Goal: Task Accomplishment & Management: Complete application form

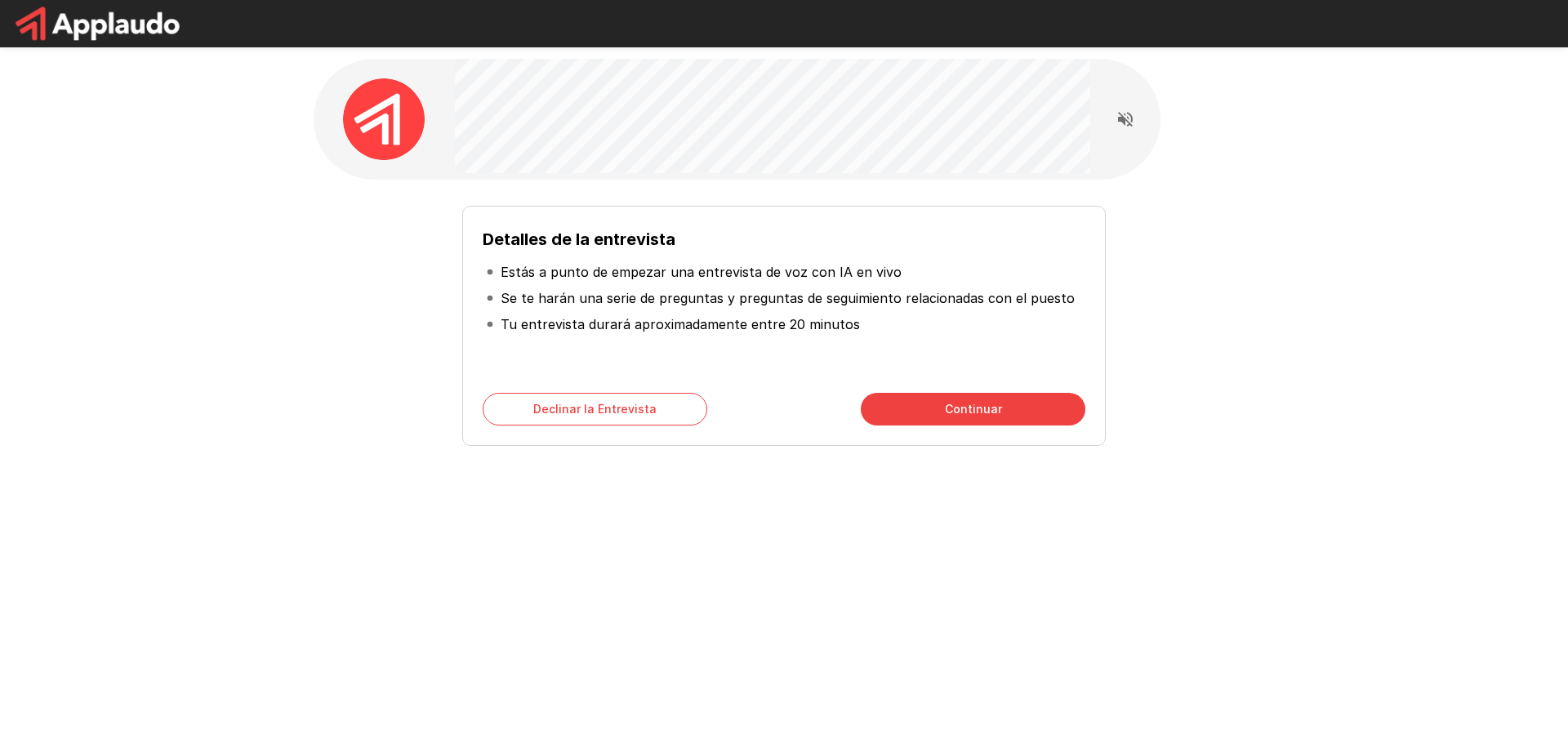
click at [964, 413] on button "Continuar" at bounding box center [972, 409] width 225 height 33
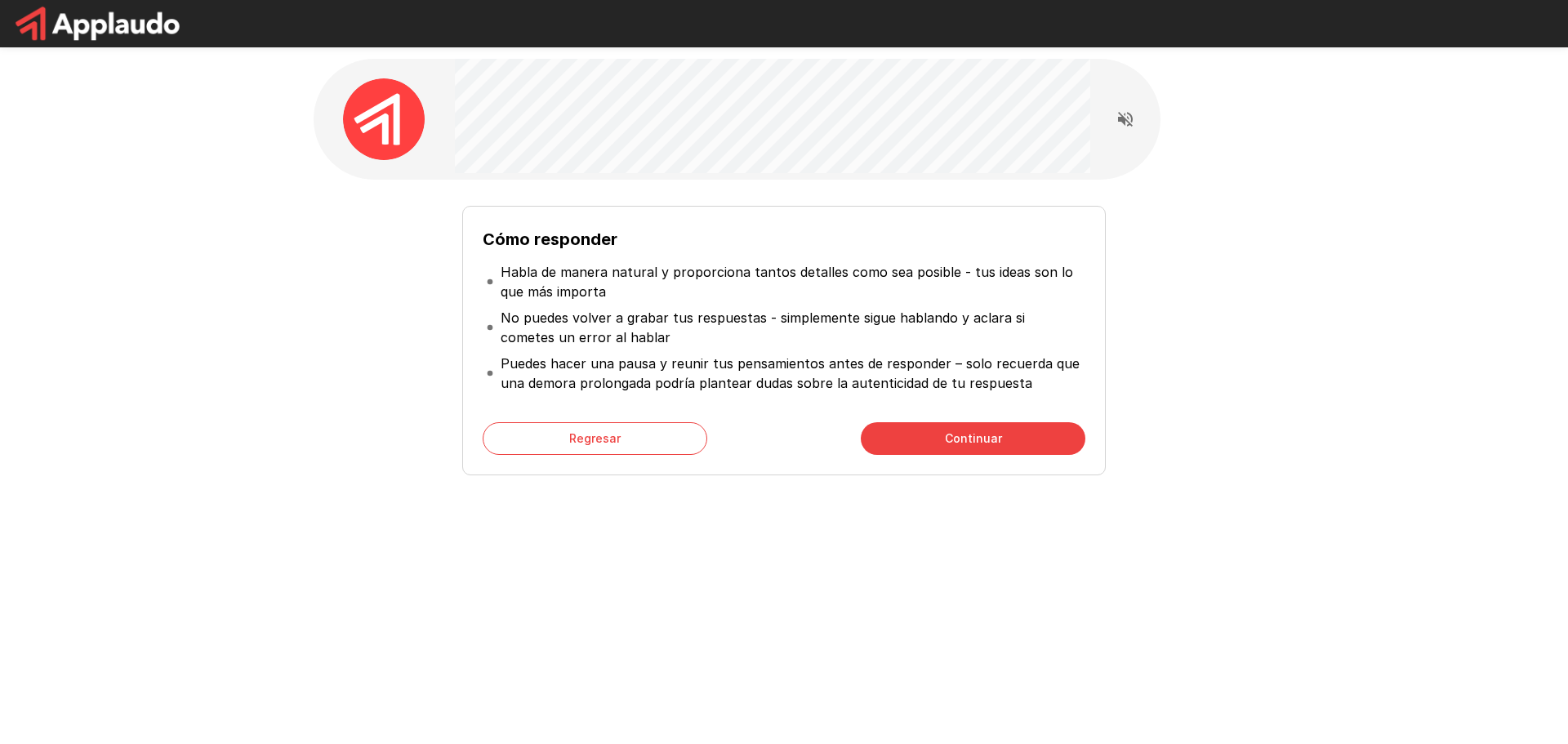
click at [962, 429] on button "Continuar" at bounding box center [972, 439] width 225 height 33
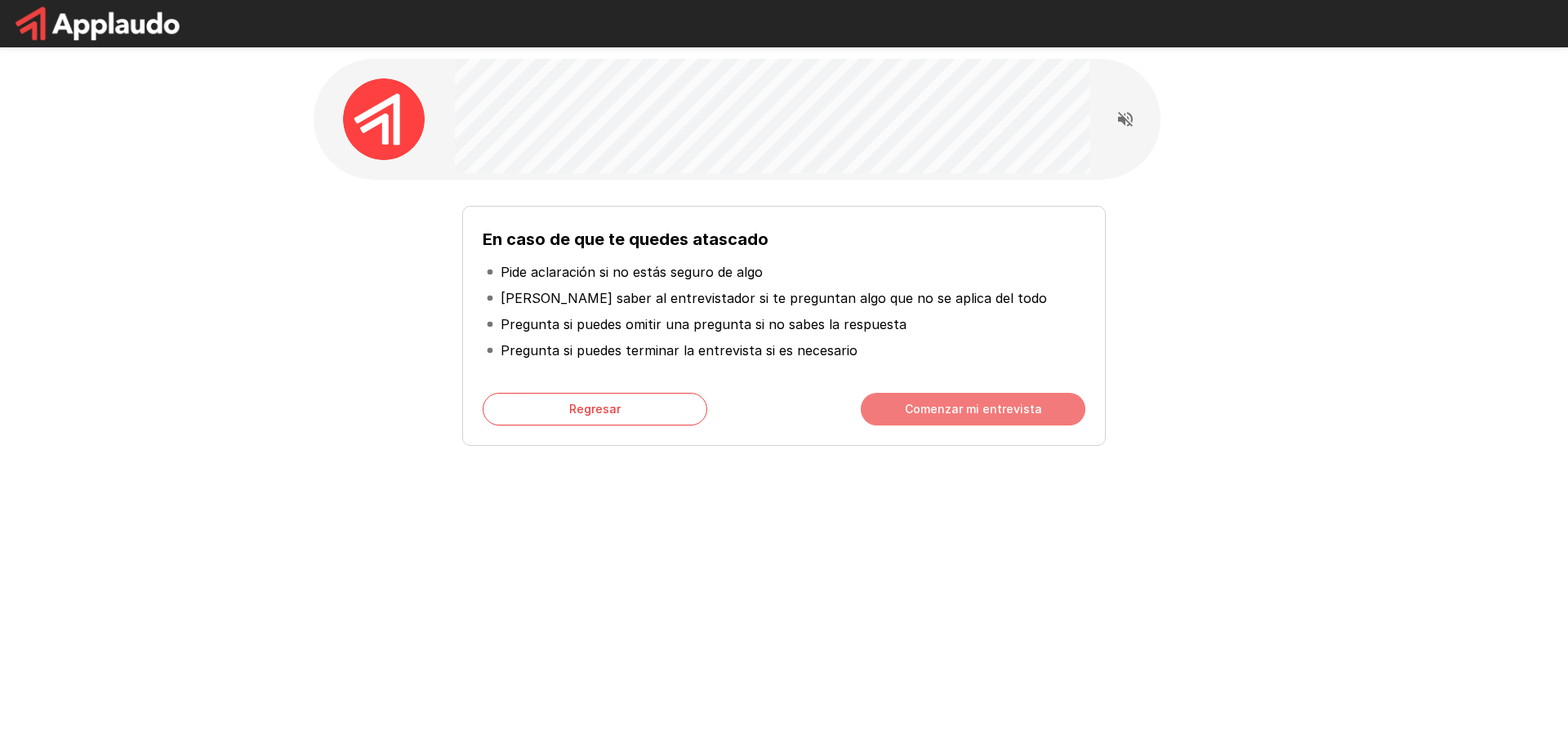
click at [965, 406] on button "Comenzar mi entrevista" at bounding box center [972, 409] width 225 height 33
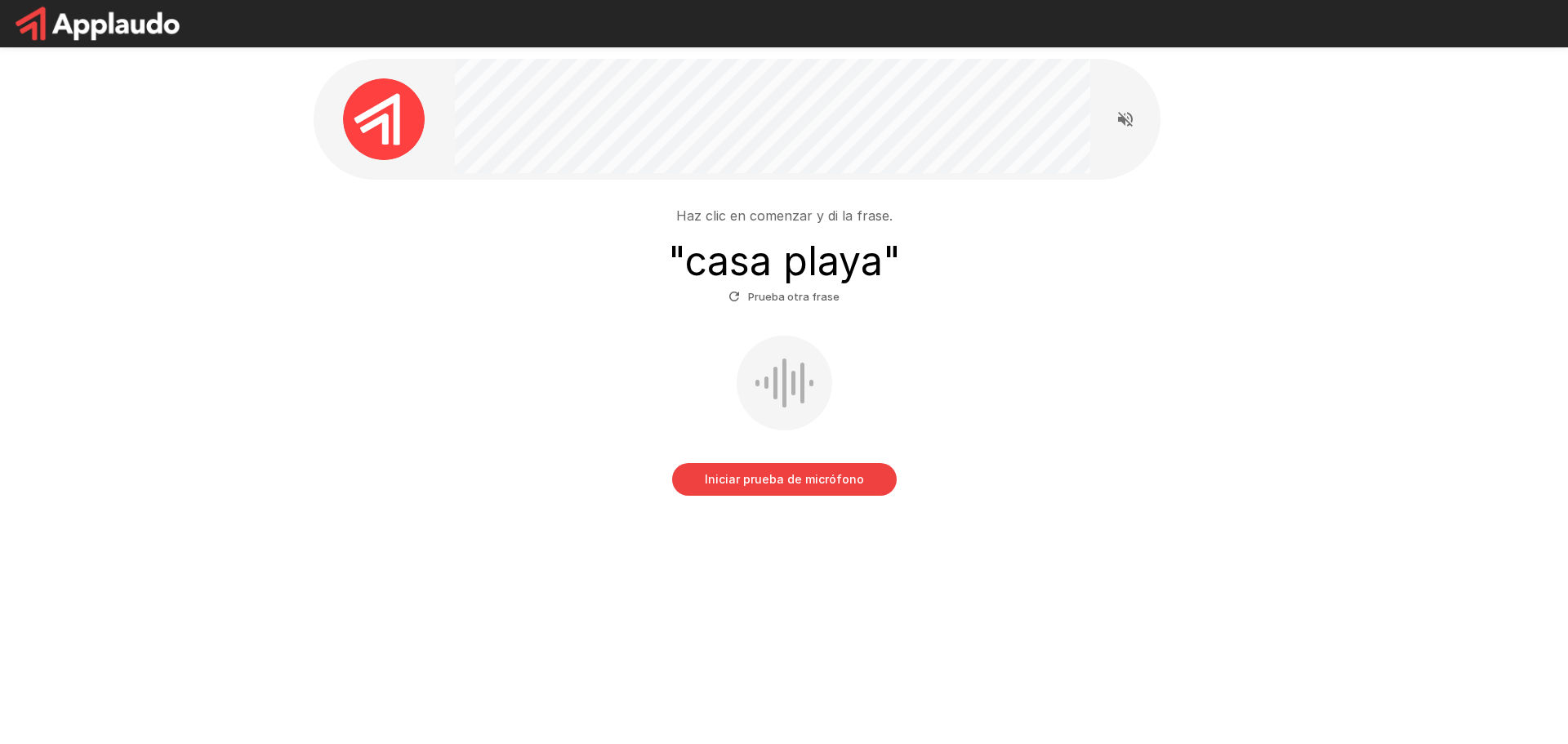
click at [743, 270] on h3 "" casa playa "" at bounding box center [784, 261] width 233 height 46
click at [780, 478] on button "Iniciar prueba de micrófono" at bounding box center [784, 479] width 225 height 33
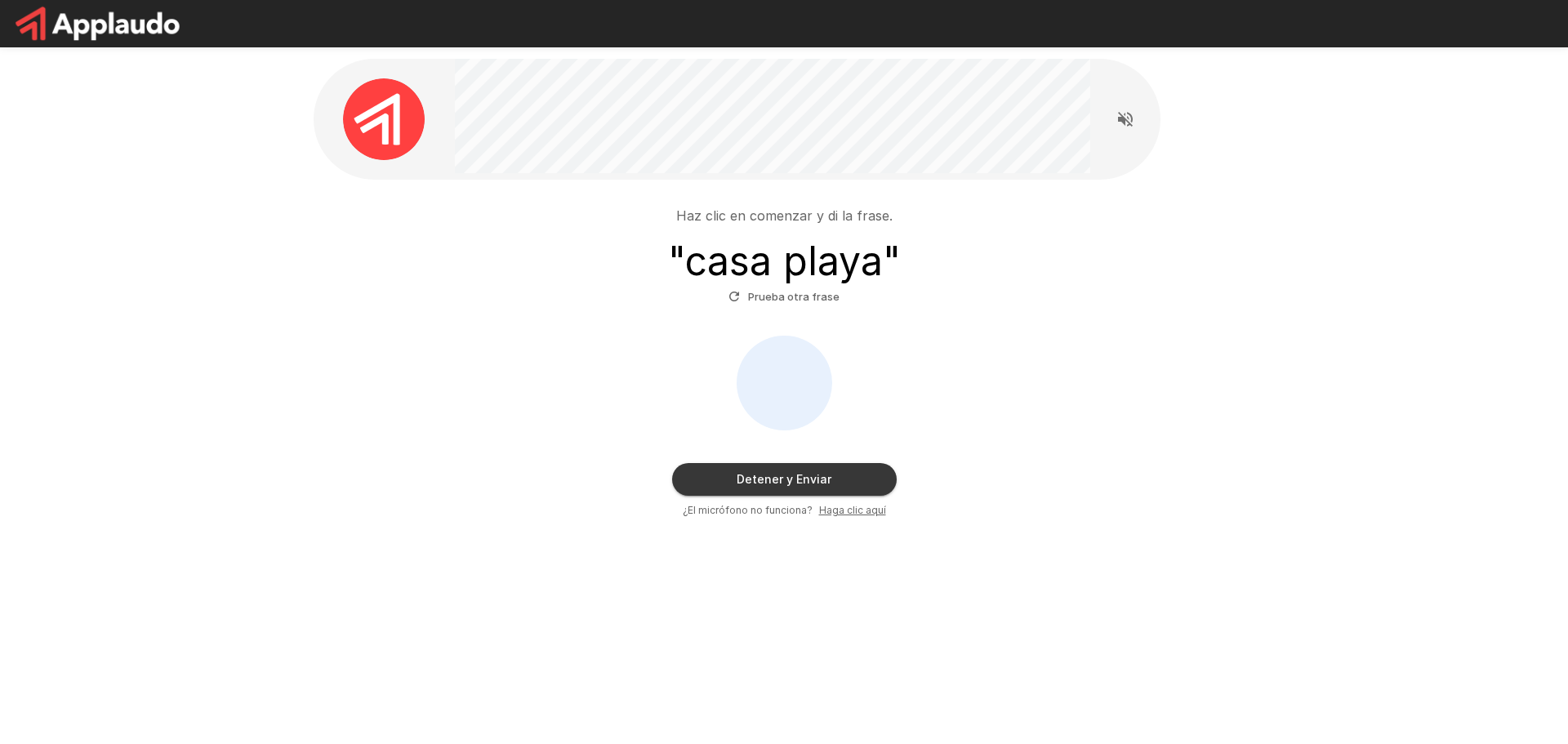
click at [780, 478] on button "Detener y Enviar" at bounding box center [784, 479] width 225 height 33
click at [1087, 268] on div "Haz clic en comenzar y di la frase. " casa playa " Prueba otra frase" at bounding box center [784, 257] width 928 height 103
click at [794, 478] on button "Detener y Enviar" at bounding box center [784, 479] width 225 height 33
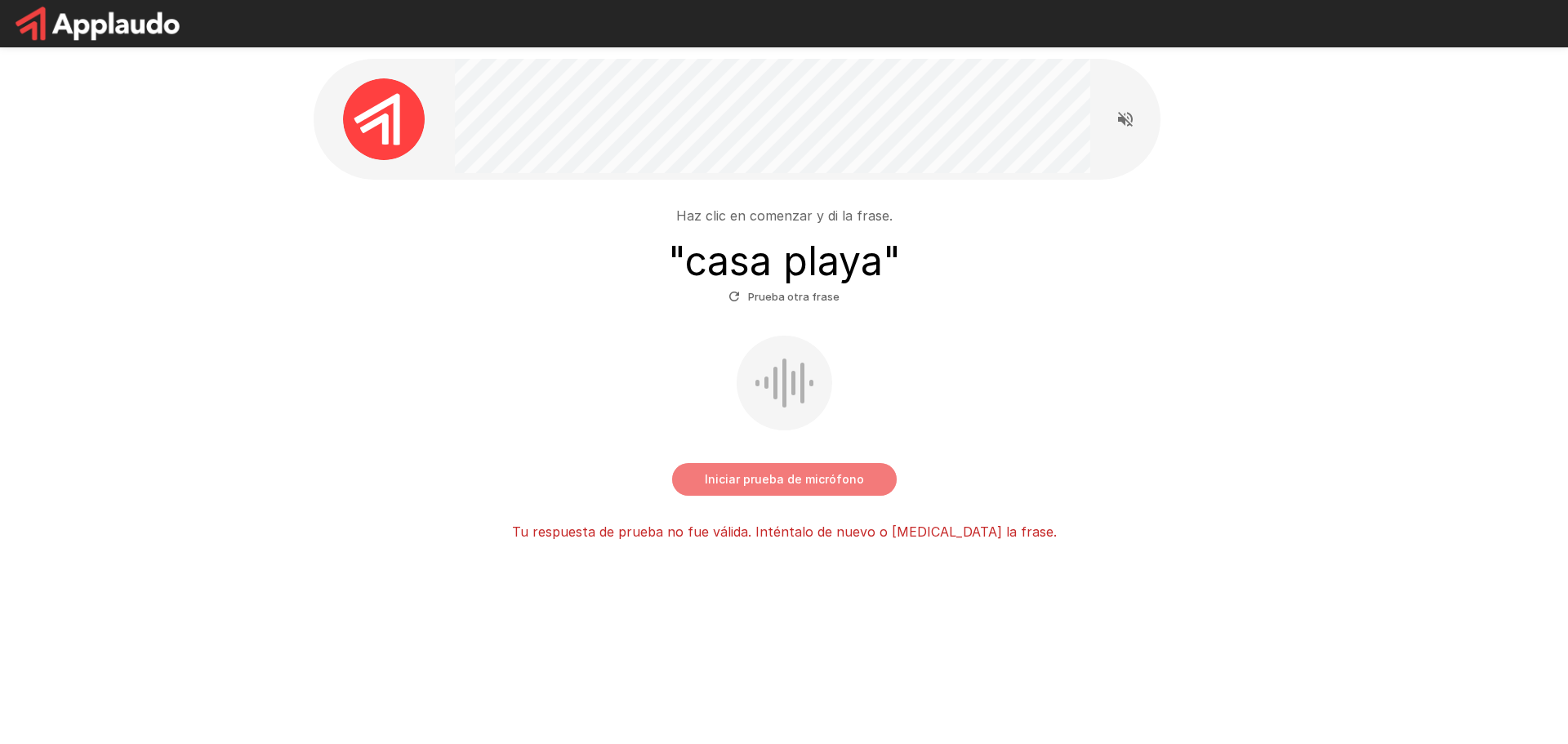
click at [761, 480] on button "Iniciar prueba de micrófono" at bounding box center [784, 479] width 225 height 33
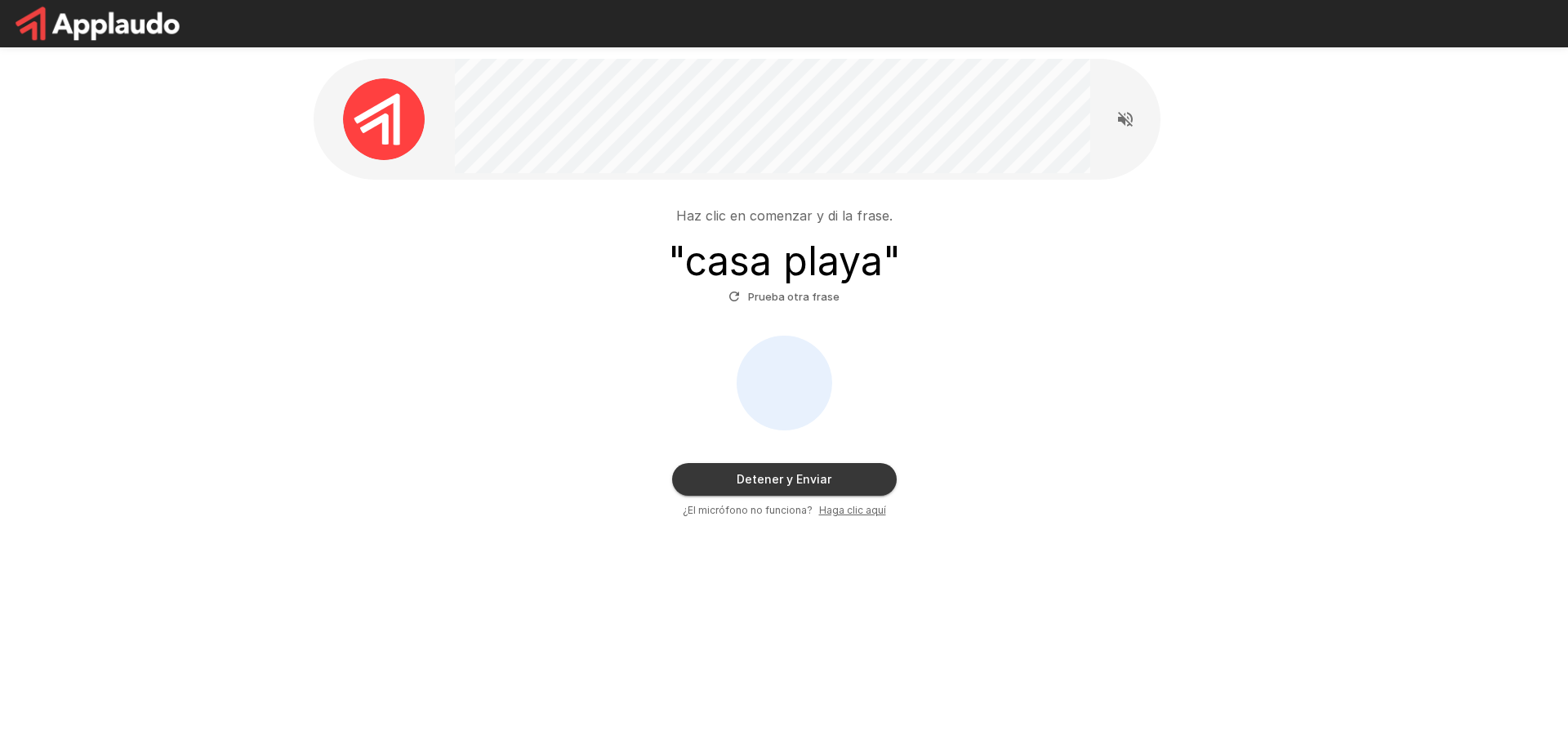
click at [761, 480] on button "Detener y Enviar" at bounding box center [784, 479] width 225 height 33
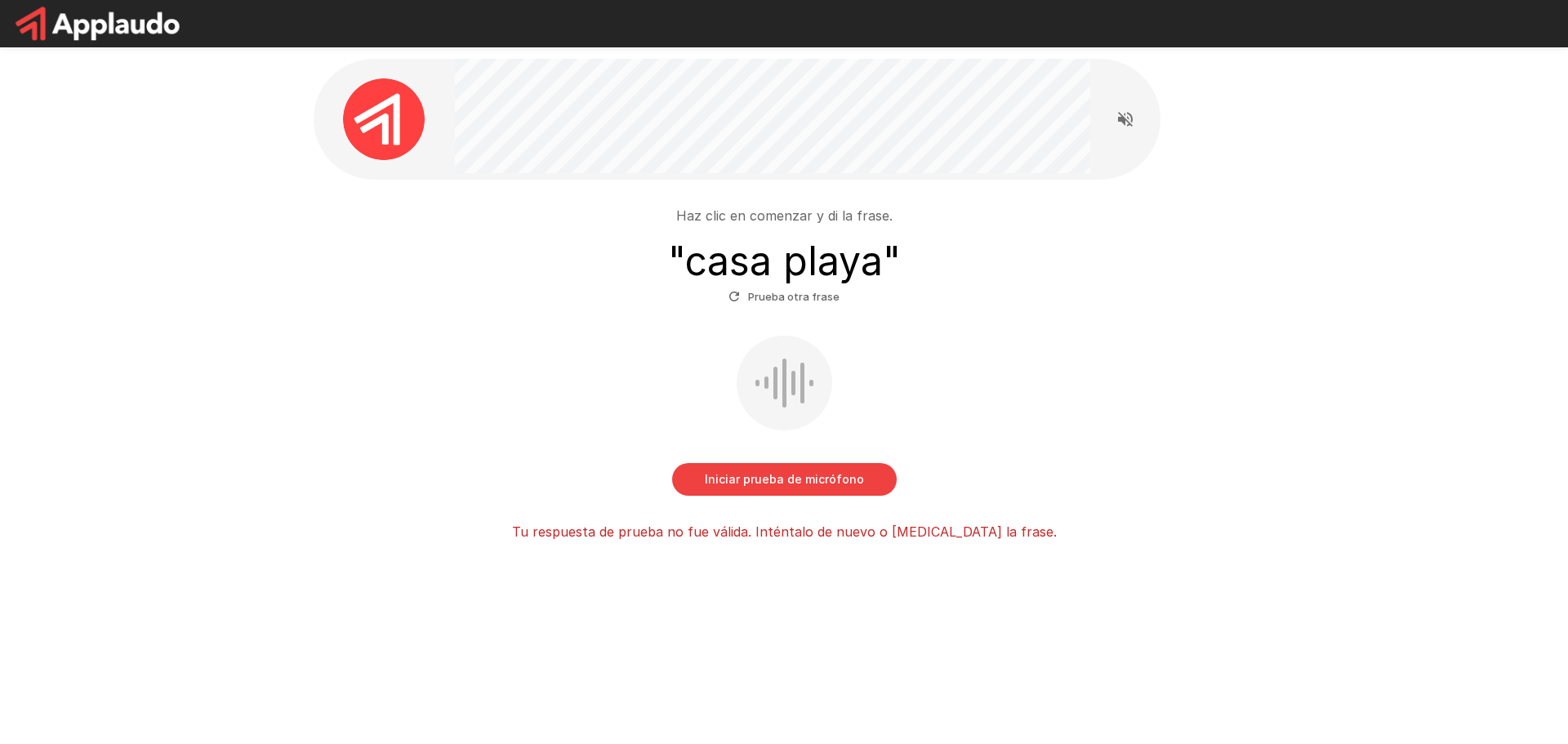
click at [761, 480] on button "Iniciar prueba de micrófono" at bounding box center [784, 479] width 225 height 33
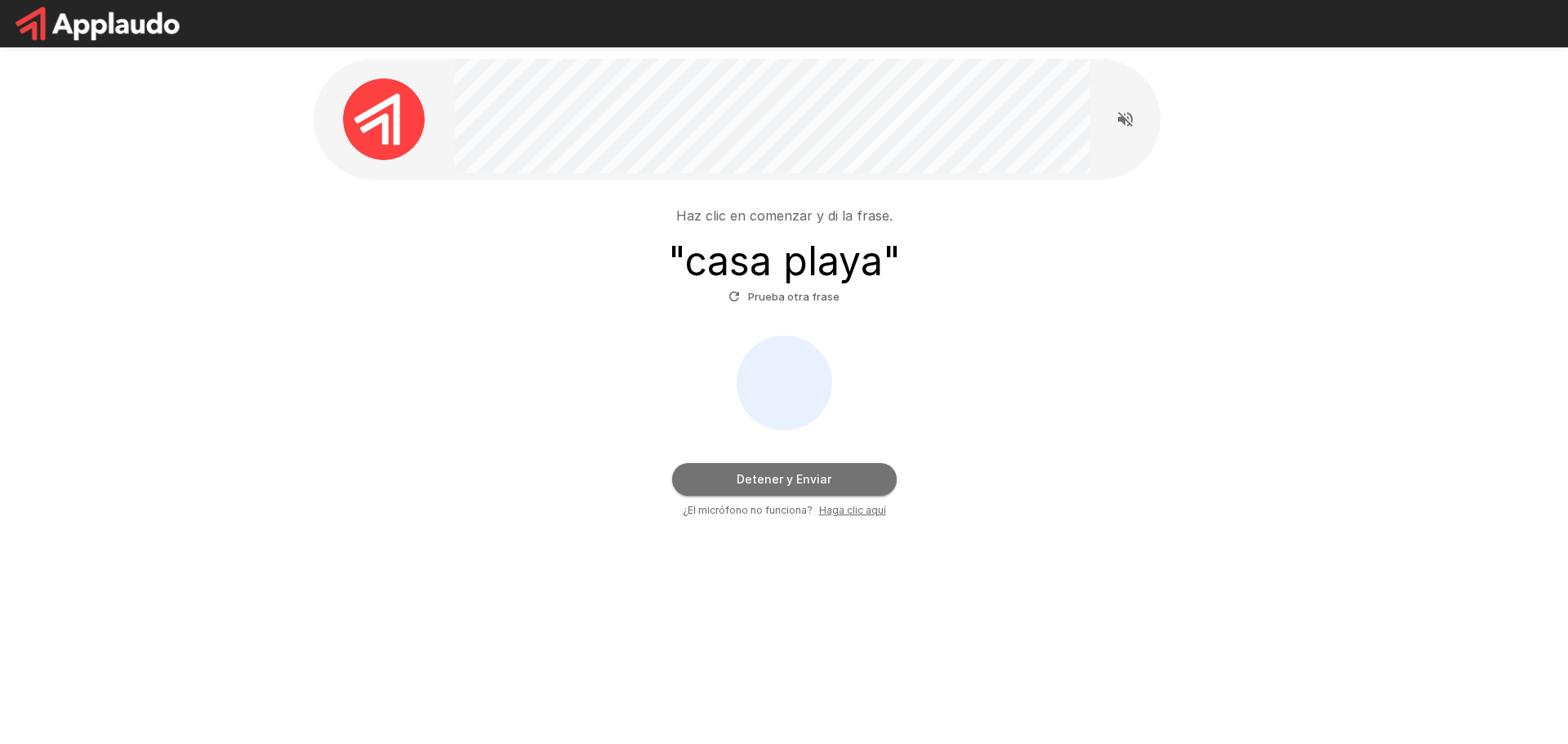
click at [761, 480] on button "Detener y Enviar" at bounding box center [784, 479] width 225 height 33
